Goal: Information Seeking & Learning: Understand process/instructions

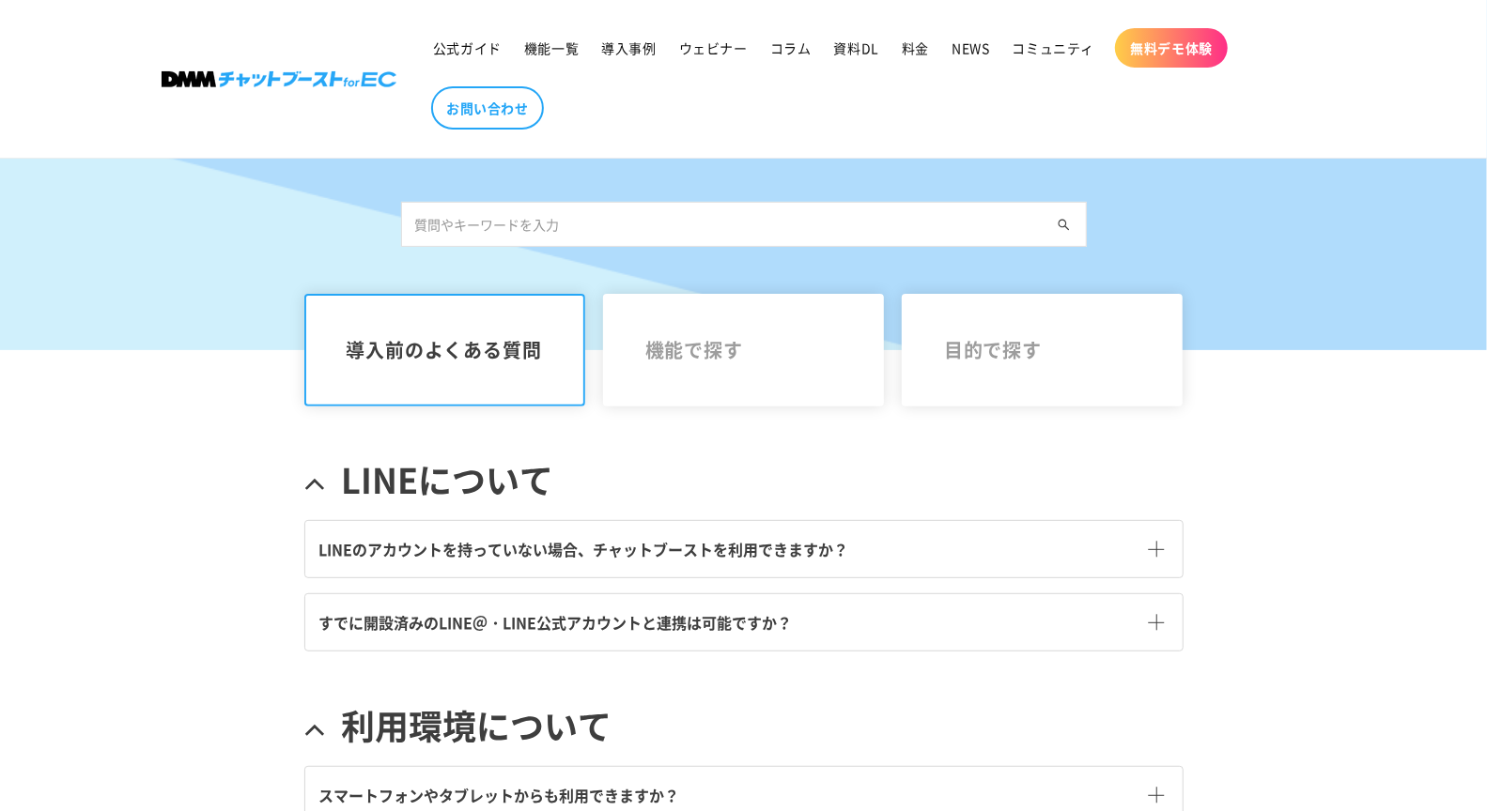
scroll to position [277, 0]
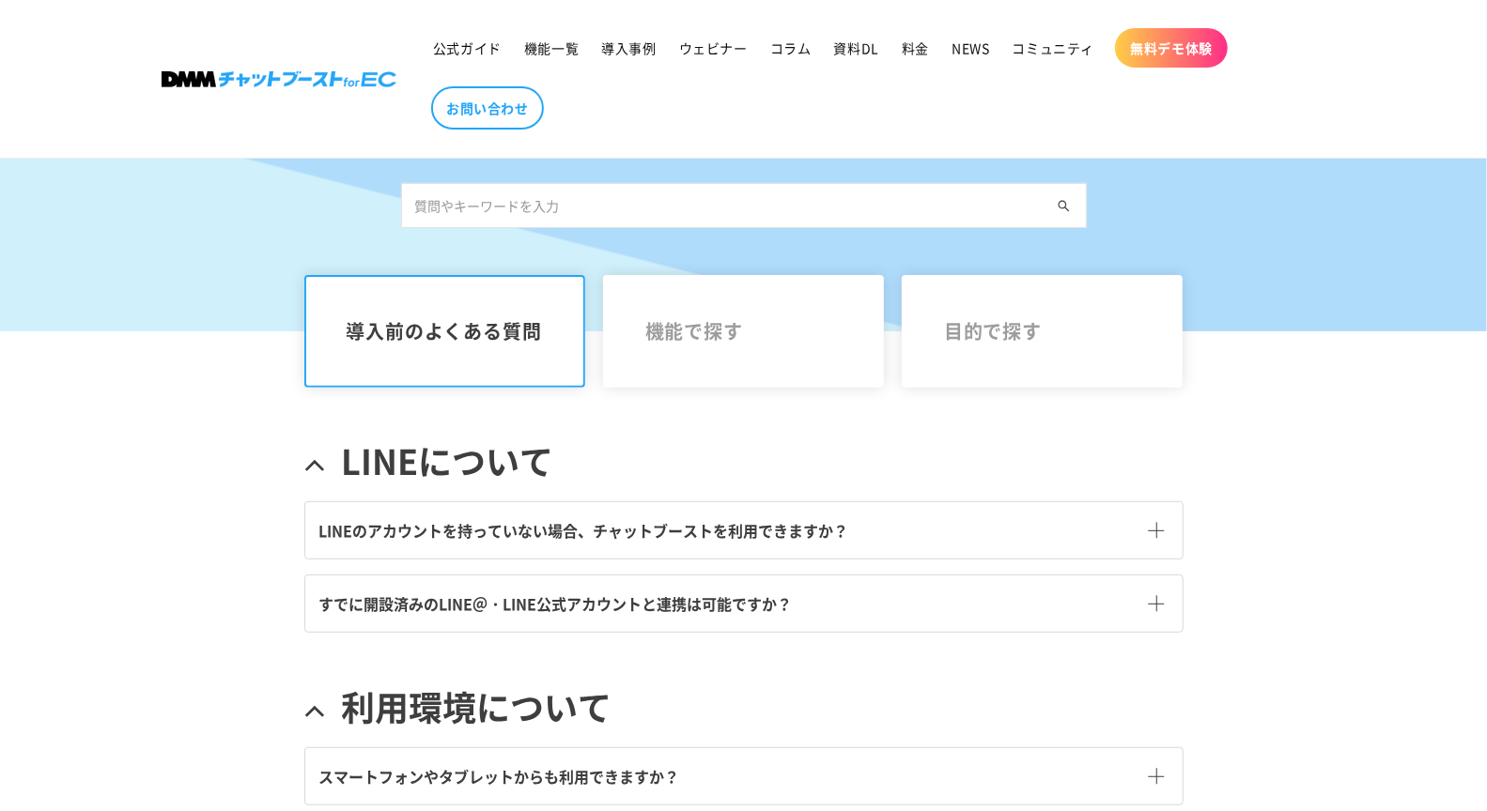
click at [387, 545] on link "LINEのアカウントを持っていない場合、チャットブーストを利用できますか？" at bounding box center [743, 530] width 877 height 56
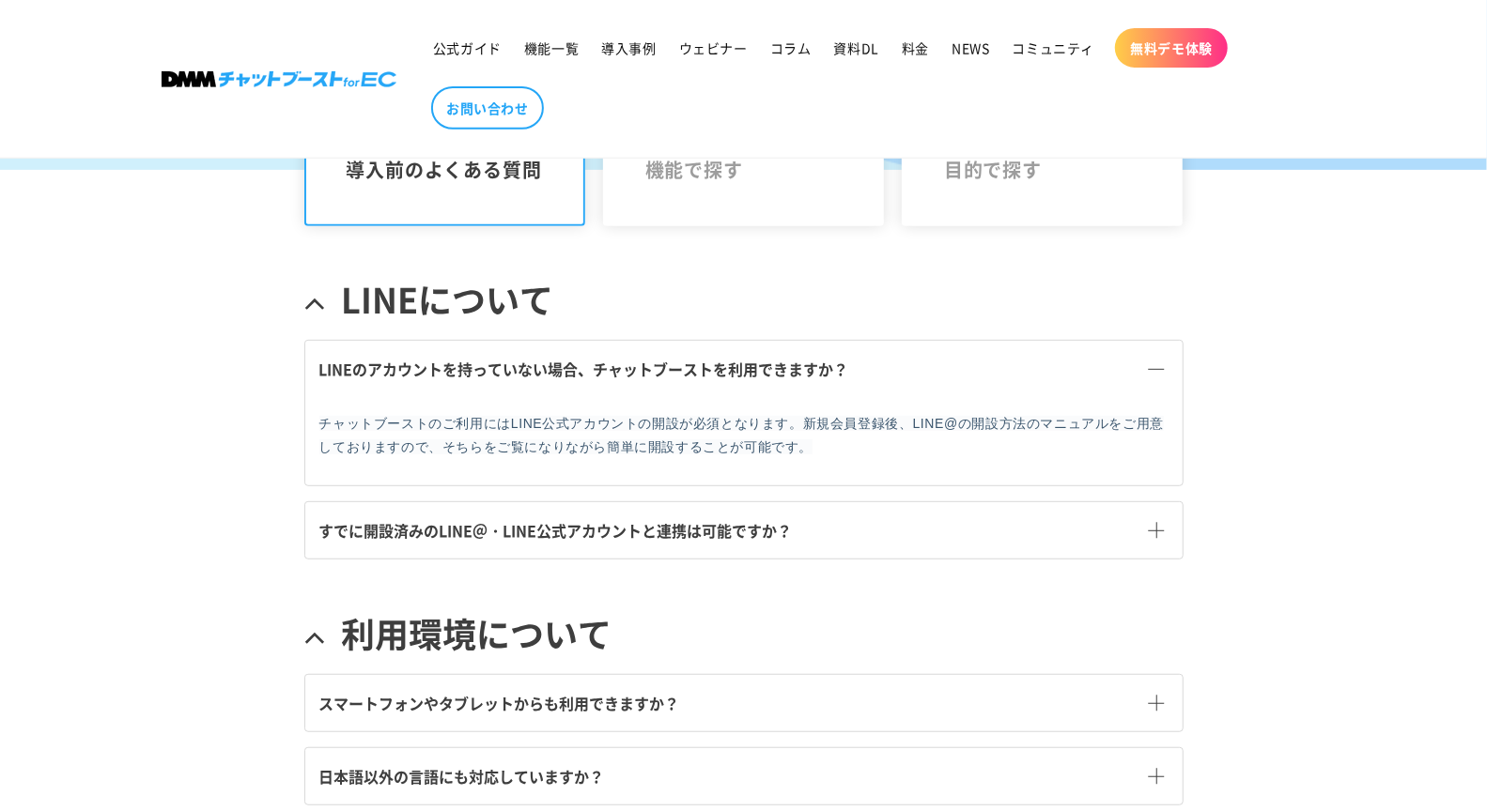
scroll to position [456, 0]
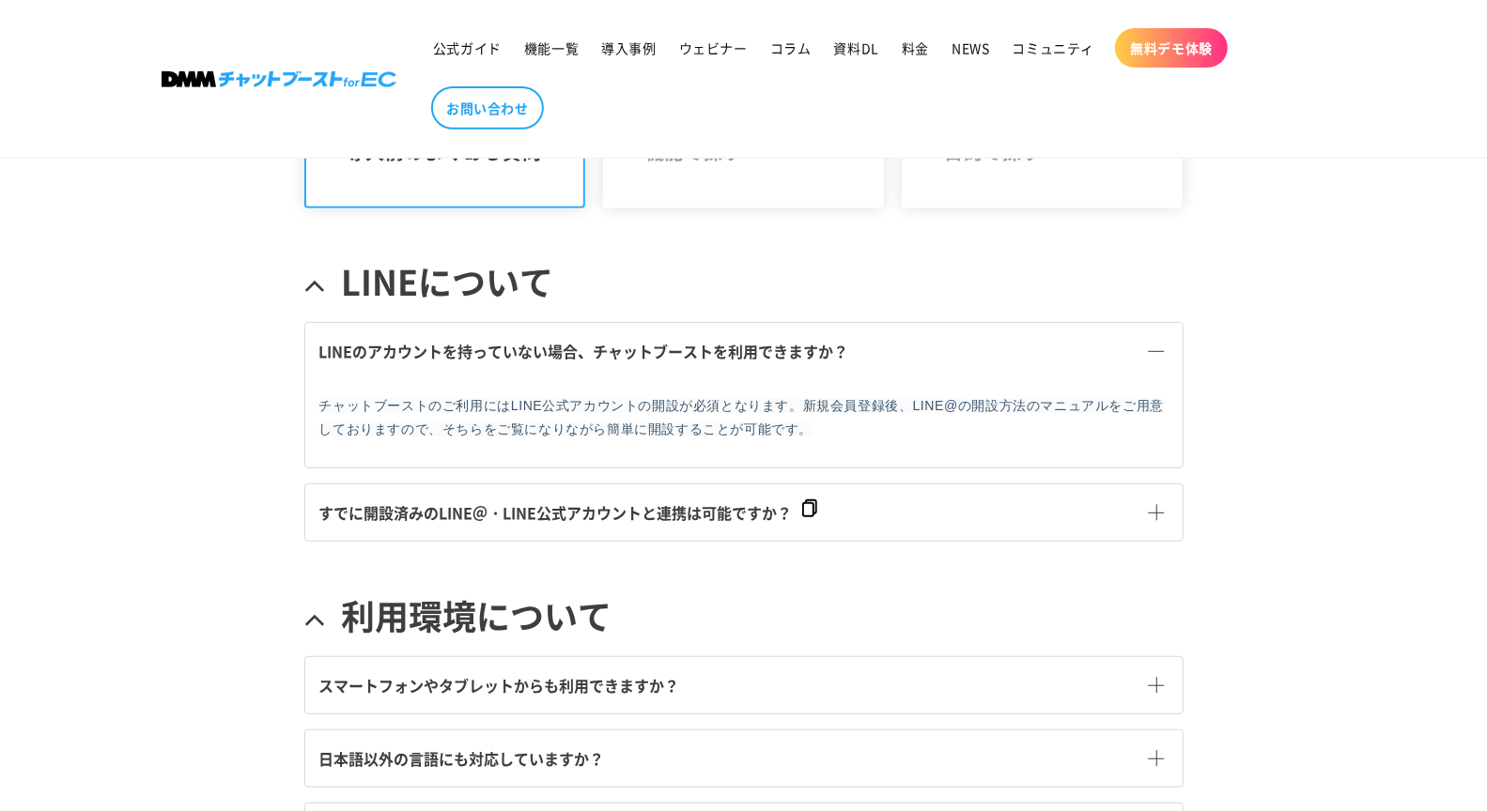
click at [408, 509] on span "すでに開設済みのLINE＠・LINE公式アカウントと連携は可能ですか？" at bounding box center [555, 513] width 473 height 23
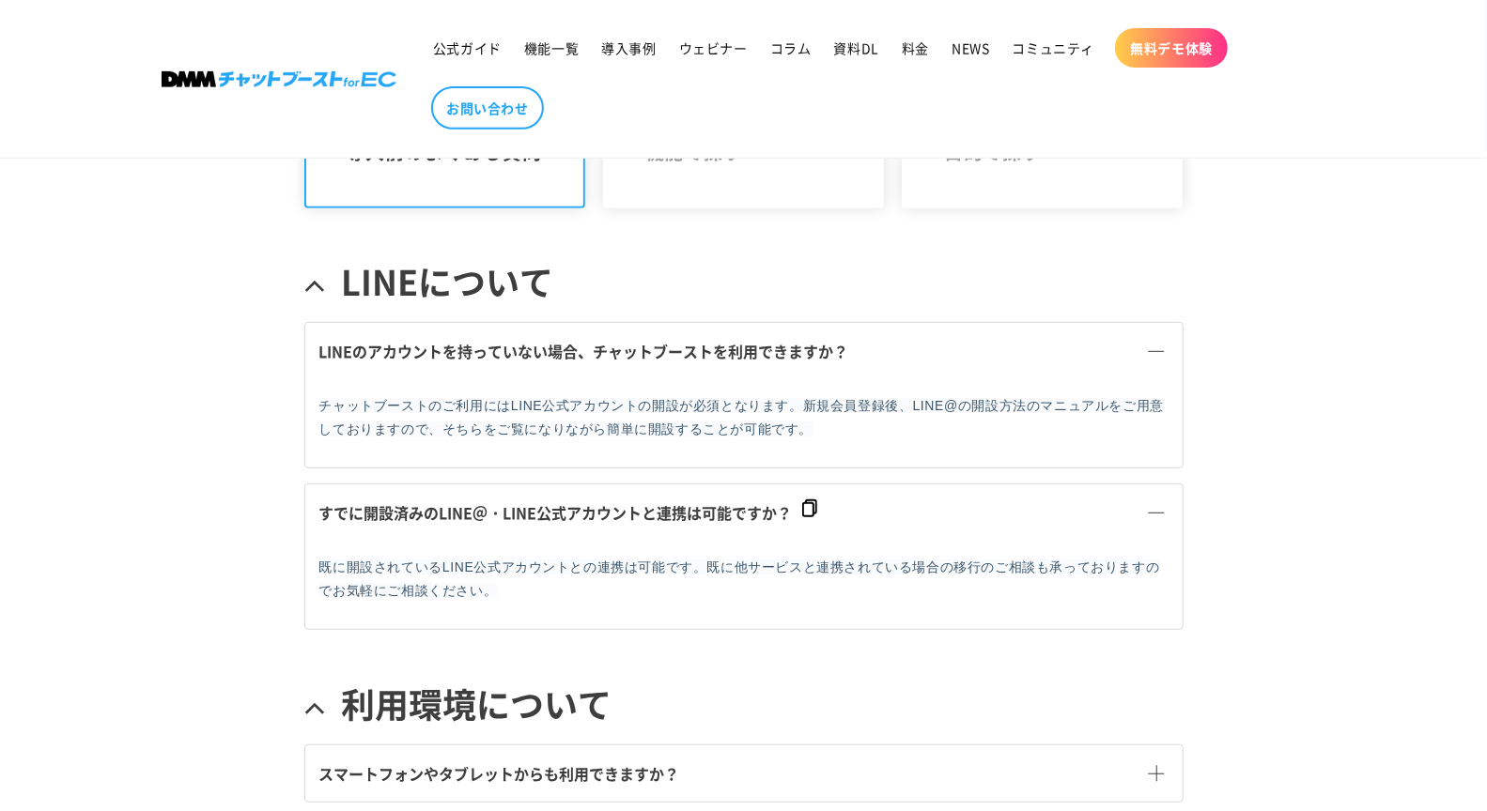
click at [408, 509] on span "すでに開設済みのLINE＠・LINE公式アカウントと連携は可能ですか？" at bounding box center [555, 513] width 473 height 23
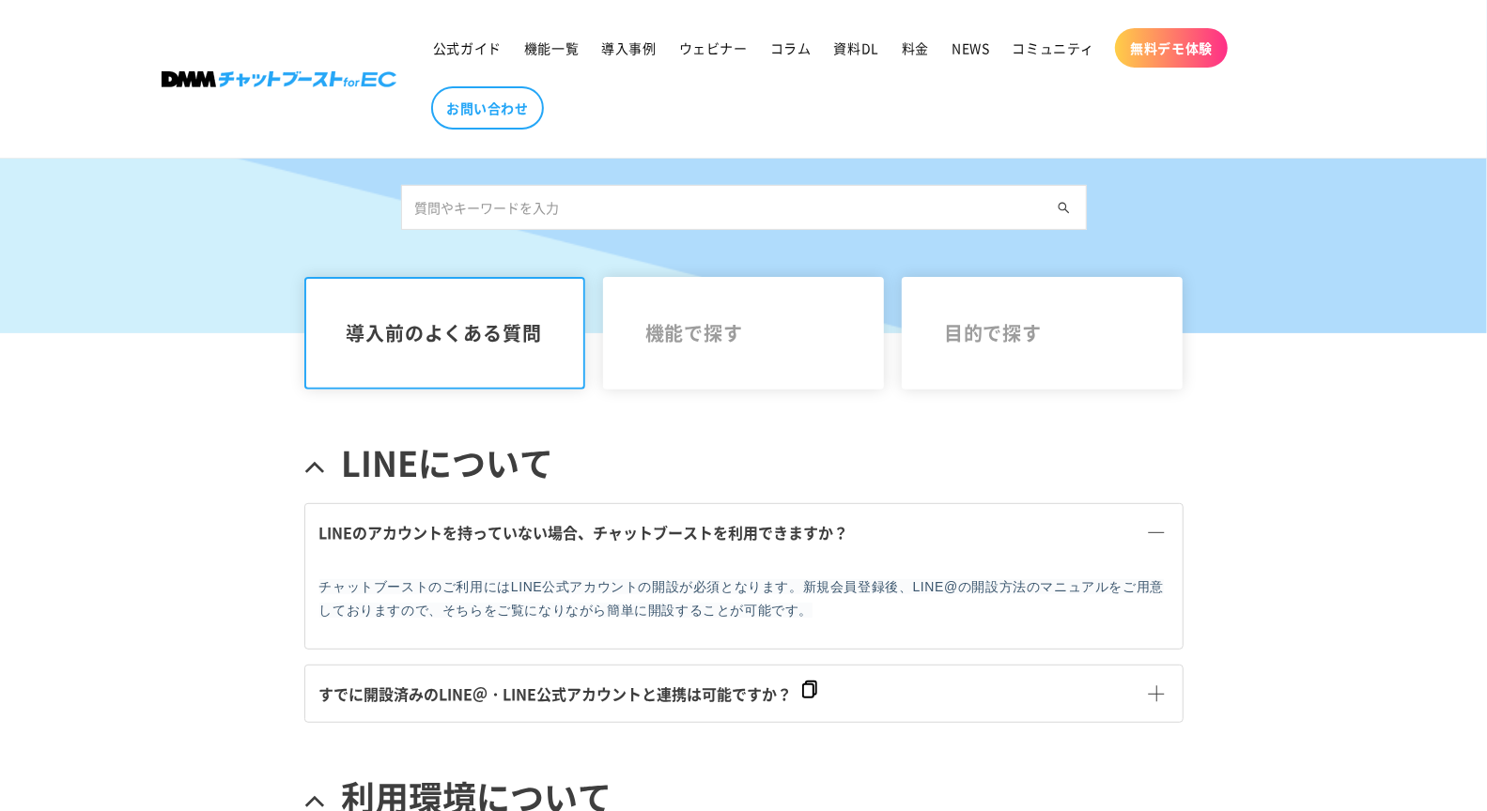
scroll to position [44, 0]
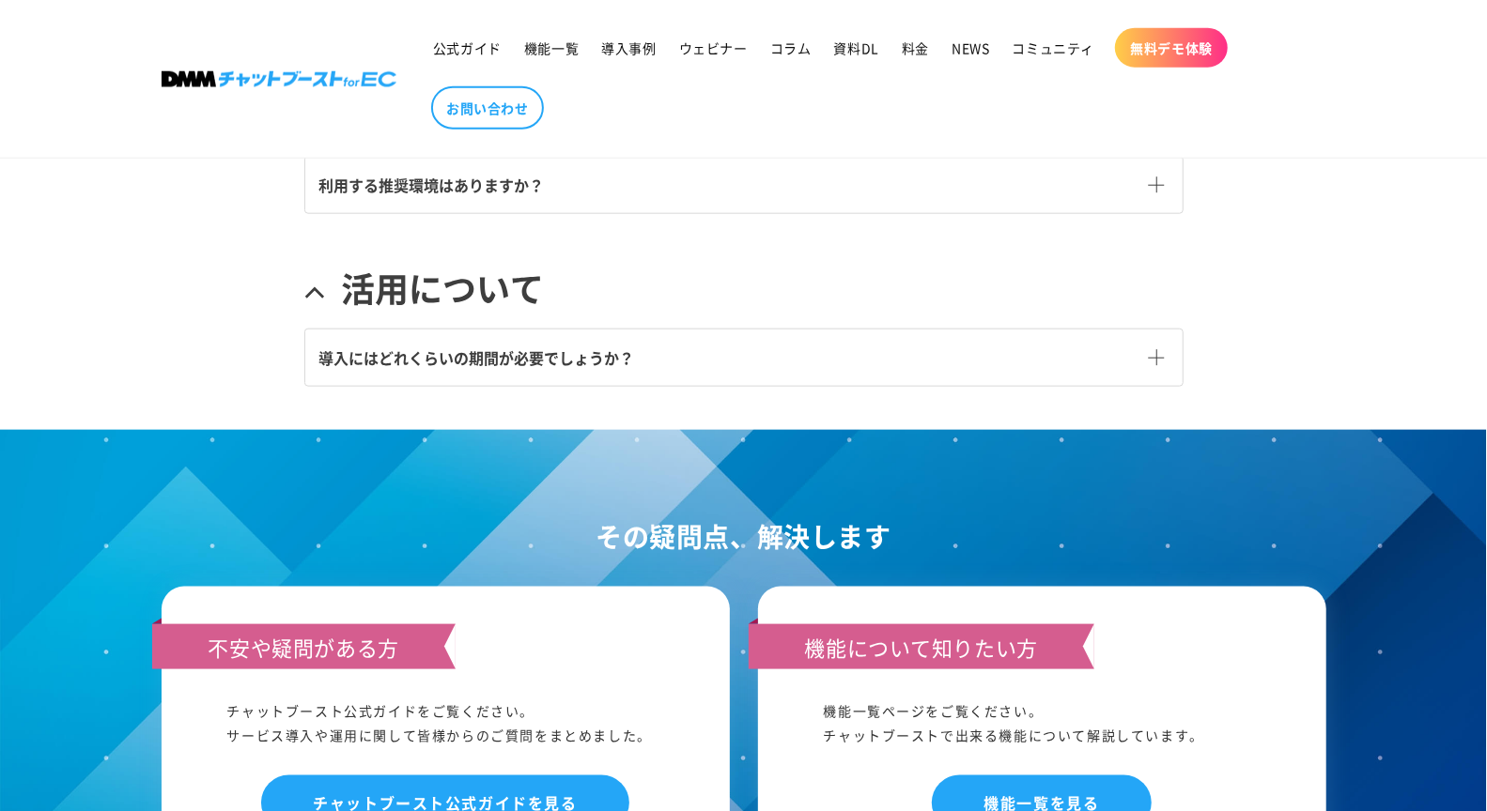
scroll to position [1200, 0]
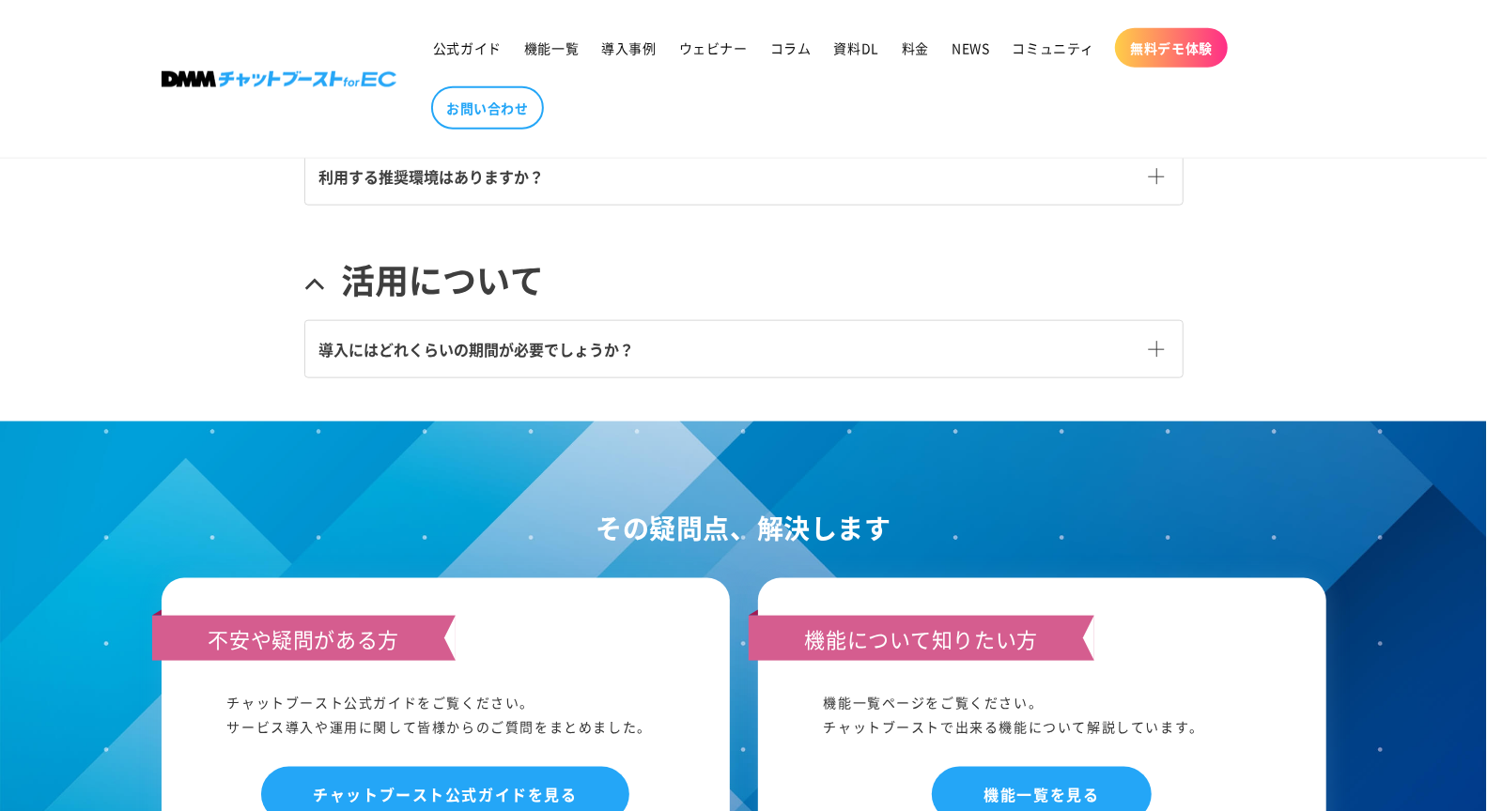
scroll to position [277, 0]
